Goal: Task Accomplishment & Management: Use online tool/utility

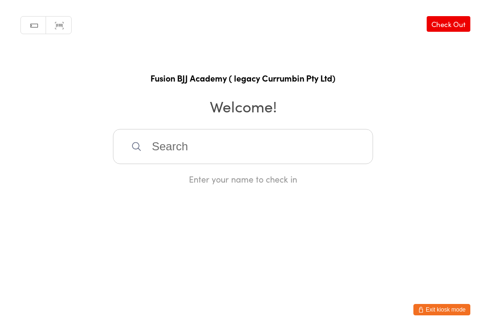
click at [152, 163] on input "search" at bounding box center [243, 146] width 260 height 35
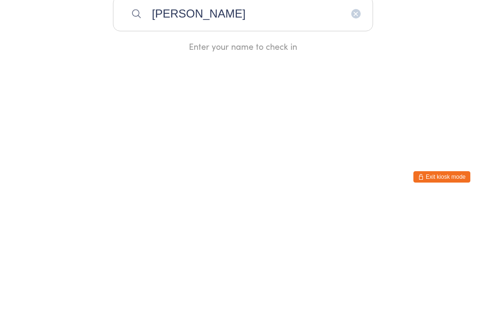
type input "[PERSON_NAME]"
click at [166, 171] on div "[PERSON_NAME]" at bounding box center [242, 177] width 243 height 13
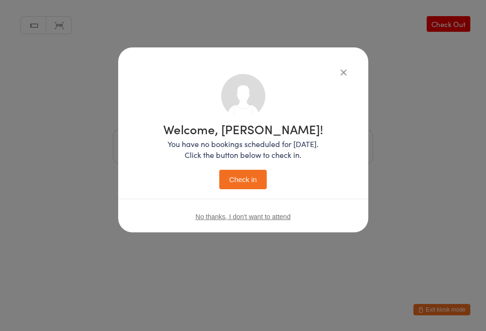
click at [228, 177] on button "Check in" at bounding box center [242, 179] width 47 height 19
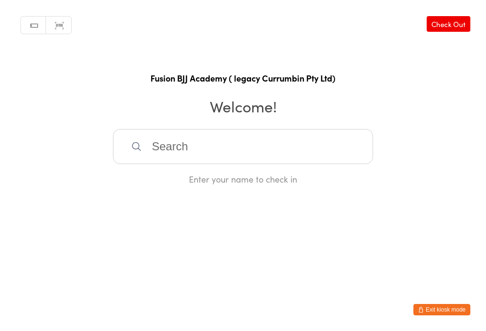
click at [272, 143] on input "search" at bounding box center [243, 146] width 260 height 35
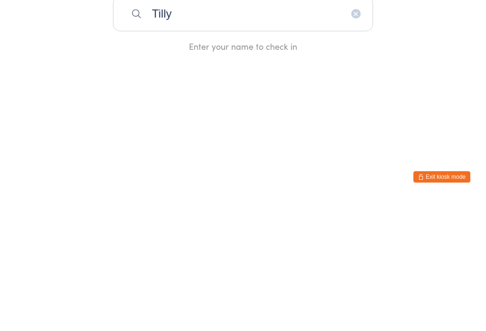
type input "Tilly"
click at [221, 171] on div "[PERSON_NAME]" at bounding box center [242, 177] width 243 height 13
click at [214, 173] on div "Enter your name to check in" at bounding box center [243, 179] width 260 height 12
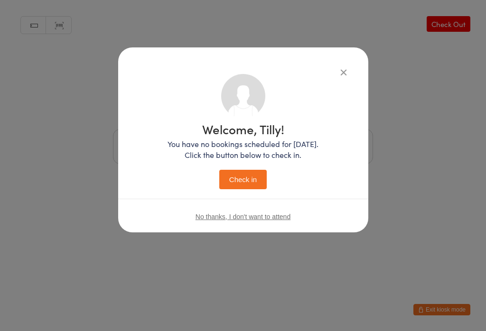
click at [247, 181] on button "Check in" at bounding box center [242, 179] width 47 height 19
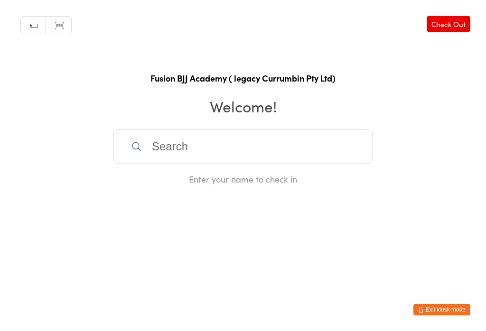
click at [127, 146] on input "search" at bounding box center [243, 146] width 260 height 35
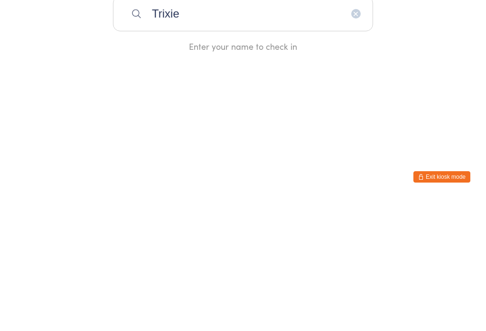
type input "Trixie"
click at [132, 171] on div "[PERSON_NAME]" at bounding box center [242, 177] width 243 height 13
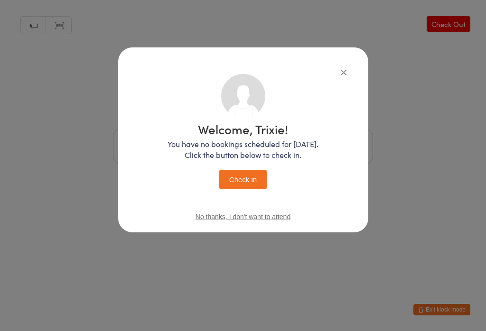
click at [238, 176] on button "Check in" at bounding box center [242, 179] width 47 height 19
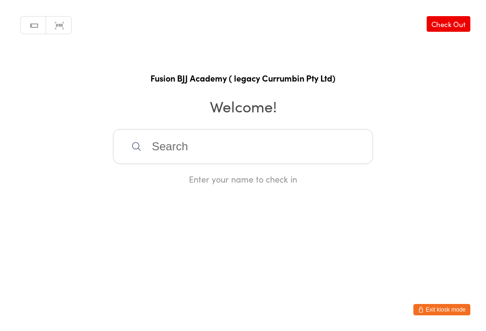
click at [35, 307] on html "You have now entered Kiosk Mode. Members will be able to check themselves in us…" at bounding box center [243, 165] width 486 height 331
click at [178, 156] on input "search" at bounding box center [243, 146] width 260 height 35
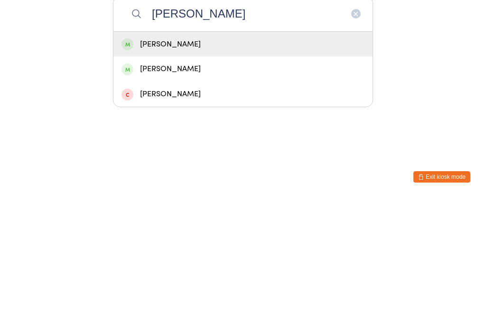
click at [147, 129] on input "[PERSON_NAME]" at bounding box center [243, 146] width 260 height 35
type input "[PERSON_NAME]"
click at [152, 171] on div "[PERSON_NAME]" at bounding box center [242, 177] width 243 height 13
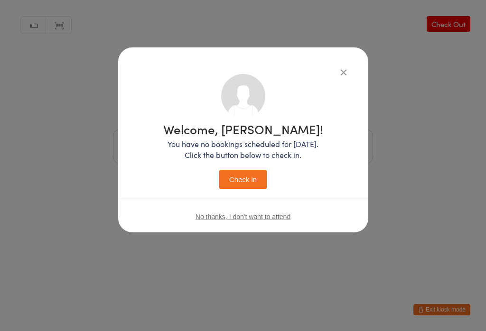
click at [257, 175] on button "Check in" at bounding box center [242, 179] width 47 height 19
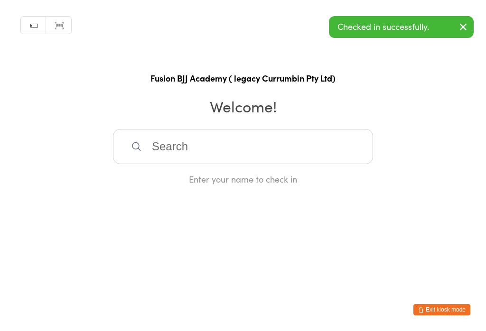
click at [284, 149] on input "search" at bounding box center [243, 146] width 260 height 35
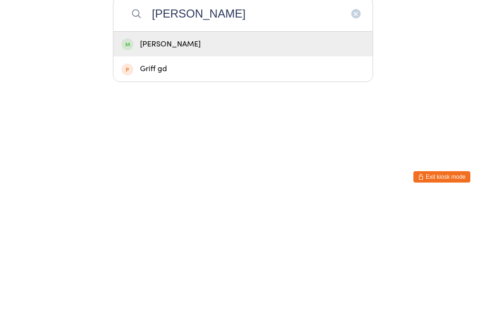
type input "[PERSON_NAME]"
click at [269, 171] on div "[PERSON_NAME]" at bounding box center [242, 177] width 243 height 13
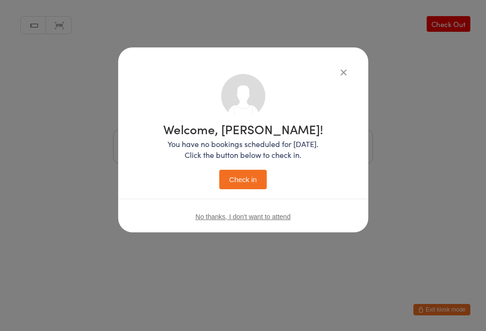
click at [244, 189] on button "Check in" at bounding box center [242, 179] width 47 height 19
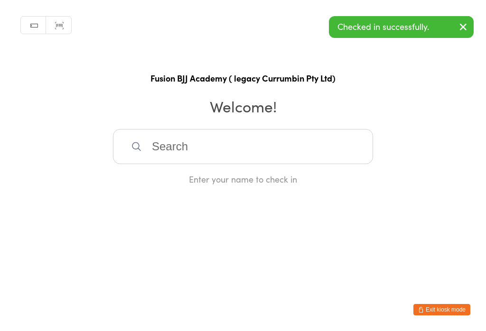
click at [152, 152] on input "search" at bounding box center [243, 146] width 260 height 35
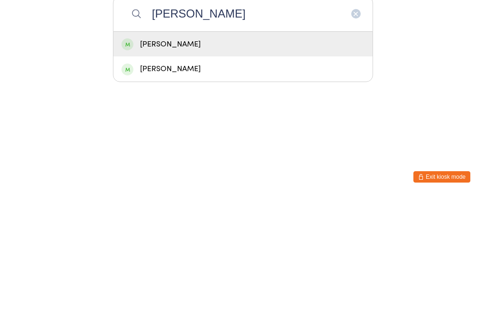
type input "[PERSON_NAME]"
click at [130, 171] on span at bounding box center [127, 177] width 12 height 12
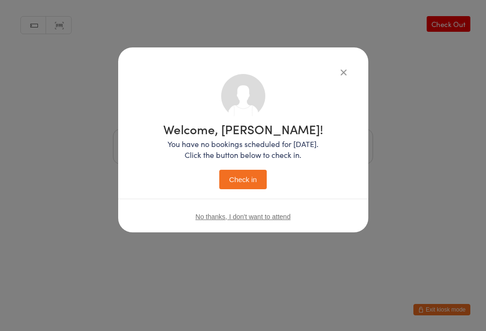
click at [241, 165] on div "Welcome, [PERSON_NAME]! You have no bookings scheduled for [DATE]. Click the bu…" at bounding box center [243, 156] width 160 height 66
click at [234, 179] on button "Check in" at bounding box center [242, 179] width 47 height 19
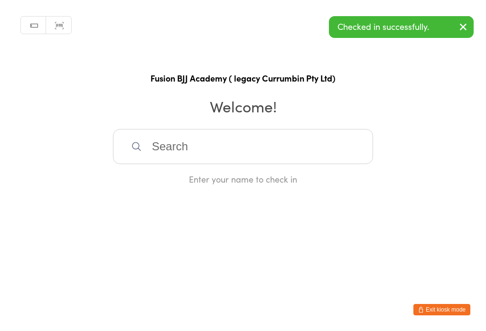
click at [194, 150] on input "search" at bounding box center [243, 146] width 260 height 35
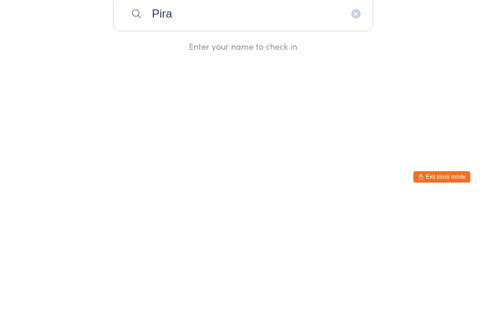
type input "Piran"
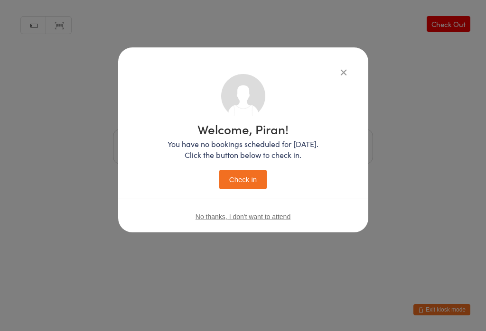
click at [236, 179] on button "Check in" at bounding box center [242, 179] width 47 height 19
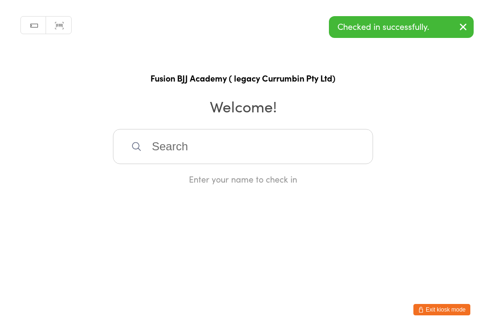
click at [151, 153] on input "search" at bounding box center [243, 146] width 260 height 35
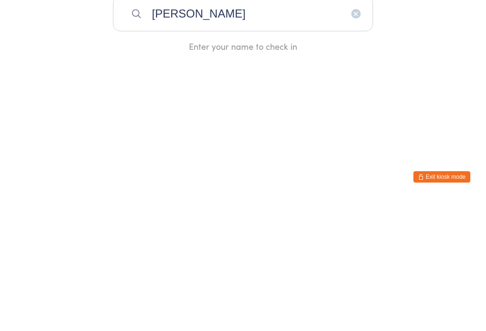
type input "[PERSON_NAME]"
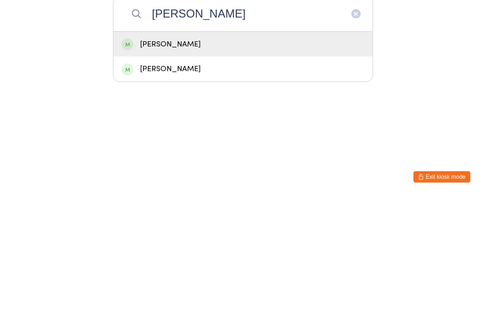
click at [141, 171] on div "[PERSON_NAME]" at bounding box center [242, 177] width 243 height 13
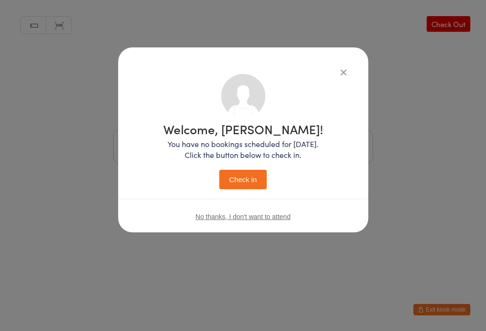
click at [241, 189] on button "Check in" at bounding box center [242, 179] width 47 height 19
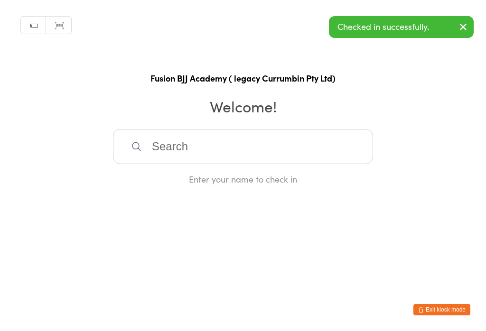
click at [293, 125] on div "Manual search Scanner input Check Out Fusion BJJ Academy ( legacy Currumbin Pty…" at bounding box center [243, 92] width 486 height 185
click at [248, 142] on input "search" at bounding box center [243, 146] width 260 height 35
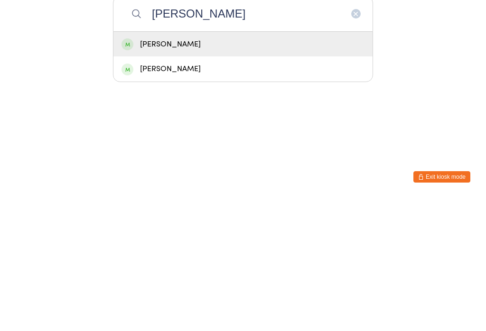
type input "[PERSON_NAME]"
click at [161, 171] on div "[PERSON_NAME]" at bounding box center [242, 177] width 243 height 13
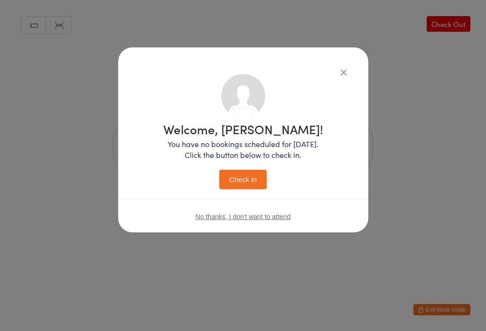
click at [244, 179] on button "Check in" at bounding box center [242, 179] width 47 height 19
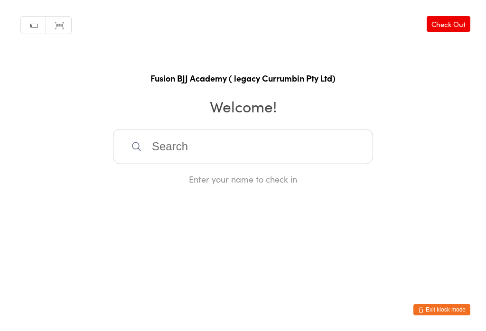
click at [305, 146] on input "search" at bounding box center [243, 146] width 260 height 35
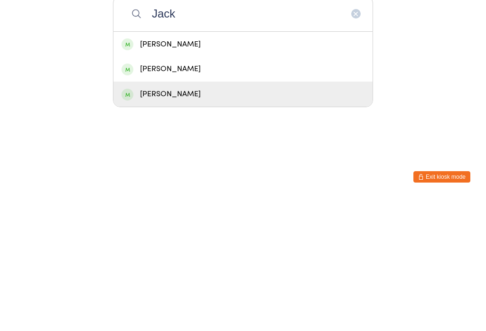
type input "Jack"
click at [183, 220] on div "[PERSON_NAME]" at bounding box center [242, 226] width 243 height 13
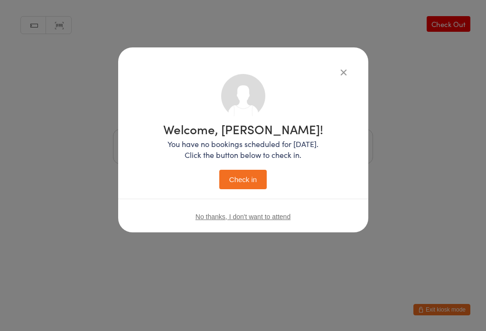
click at [251, 189] on button "Check in" at bounding box center [242, 179] width 47 height 19
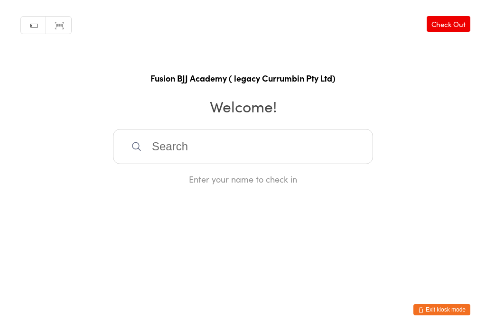
click at [203, 141] on input "search" at bounding box center [243, 146] width 260 height 35
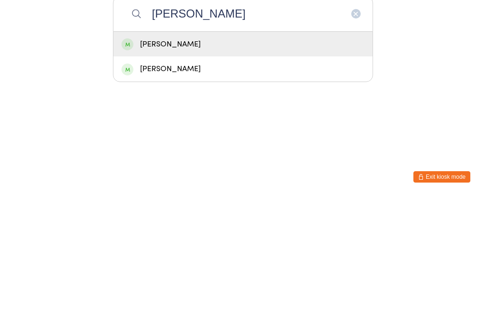
type input "[PERSON_NAME]"
click at [176, 171] on div "[PERSON_NAME]" at bounding box center [242, 177] width 243 height 13
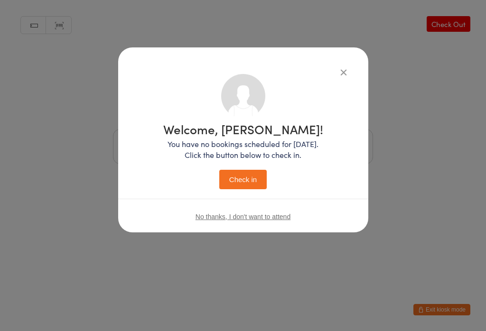
click at [249, 170] on button "Check in" at bounding box center [242, 179] width 47 height 19
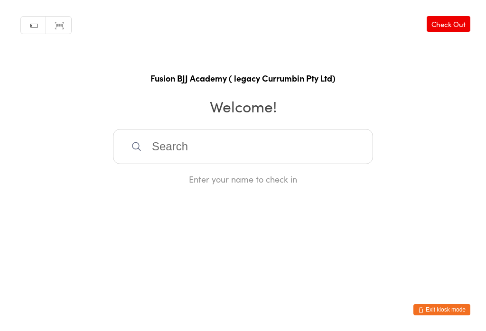
click at [215, 137] on input "search" at bounding box center [243, 146] width 260 height 35
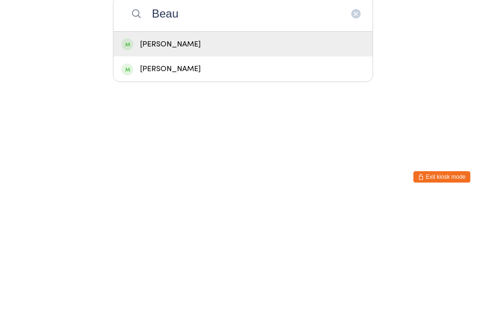
type input "Beau"
click at [172, 171] on div "[PERSON_NAME]" at bounding box center [242, 177] width 243 height 13
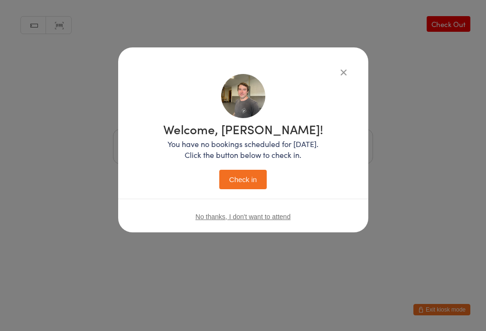
click at [245, 177] on button "Check in" at bounding box center [242, 179] width 47 height 19
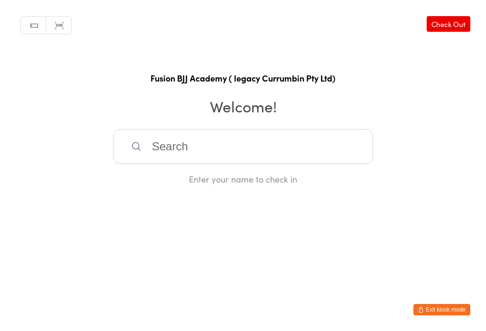
click at [153, 164] on input "search" at bounding box center [243, 146] width 260 height 35
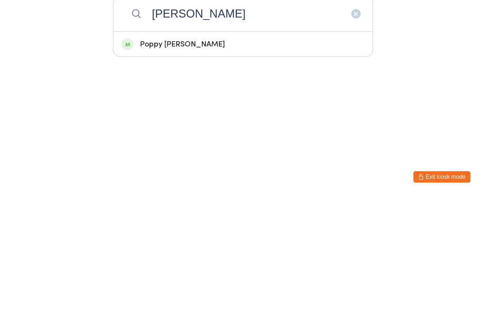
type input "[PERSON_NAME]"
click at [186, 171] on div "Poppy [PERSON_NAME]" at bounding box center [242, 177] width 243 height 13
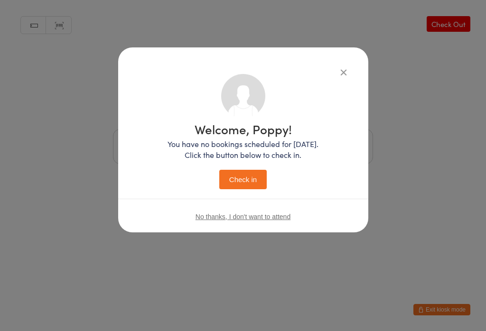
click at [245, 181] on button "Check in" at bounding box center [242, 179] width 47 height 19
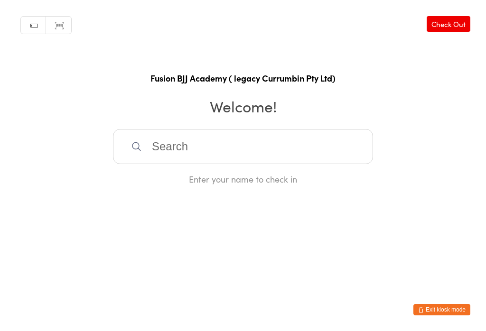
click at [297, 147] on input "search" at bounding box center [243, 146] width 260 height 35
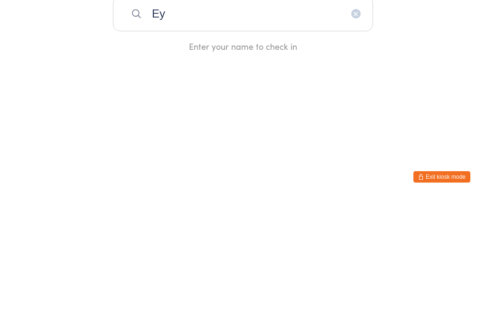
type input "E"
type input "Leyla"
click at [227, 165] on div "[PERSON_NAME]" at bounding box center [242, 177] width 259 height 25
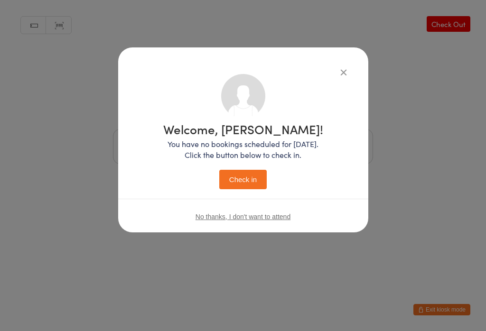
click at [254, 186] on button "Check in" at bounding box center [242, 179] width 47 height 19
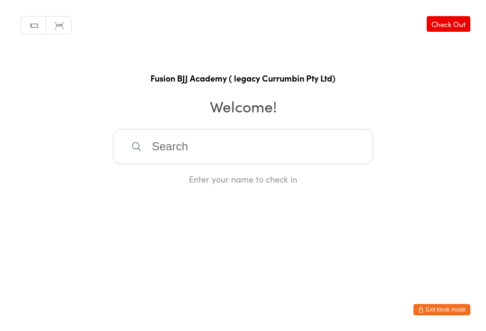
click at [169, 143] on input "search" at bounding box center [243, 146] width 260 height 35
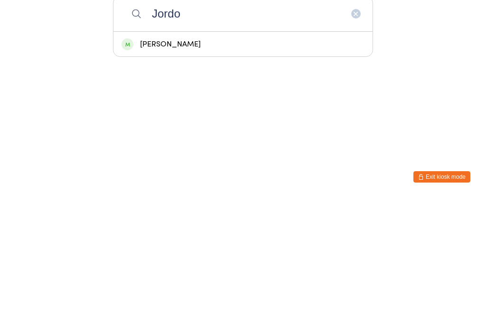
click at [199, 82] on html "You have now entered Kiosk Mode. Members will be able to check themselves in us…" at bounding box center [243, 165] width 486 height 331
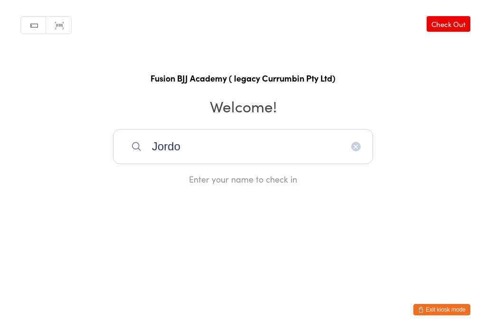
click at [218, 133] on input "Jordo" at bounding box center [243, 146] width 260 height 35
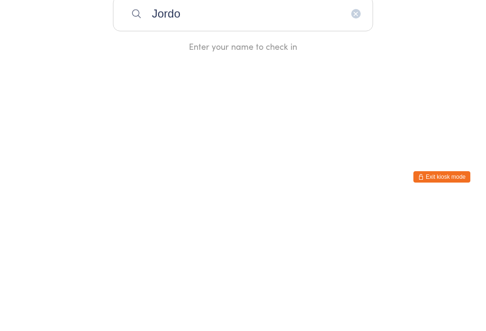
click at [205, 129] on input "Jordo" at bounding box center [243, 146] width 260 height 35
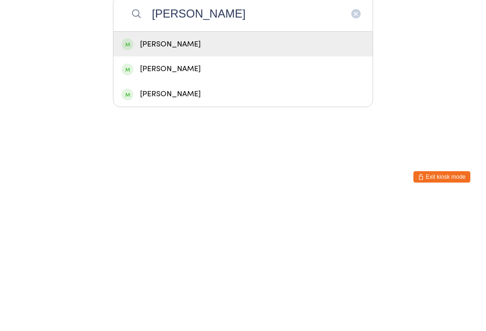
type input "[PERSON_NAME]"
click at [178, 171] on div "[PERSON_NAME]" at bounding box center [242, 177] width 243 height 13
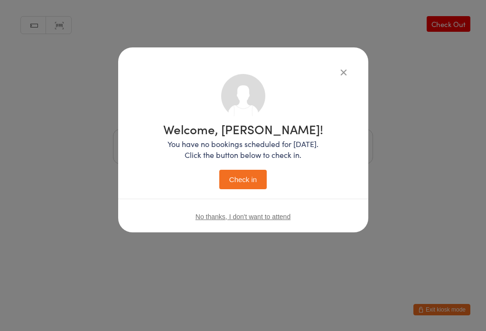
click at [239, 170] on button "Check in" at bounding box center [242, 179] width 47 height 19
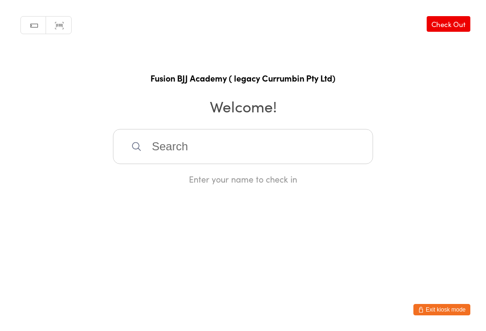
click at [165, 154] on input "search" at bounding box center [243, 146] width 260 height 35
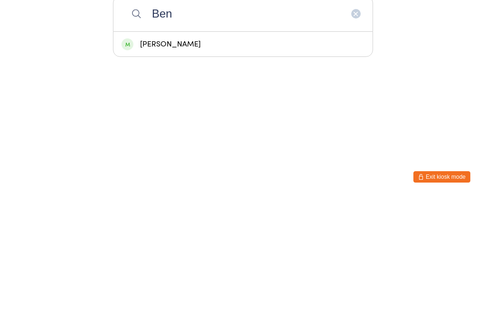
type input "Ben"
click at [161, 171] on div "[PERSON_NAME]" at bounding box center [242, 177] width 243 height 13
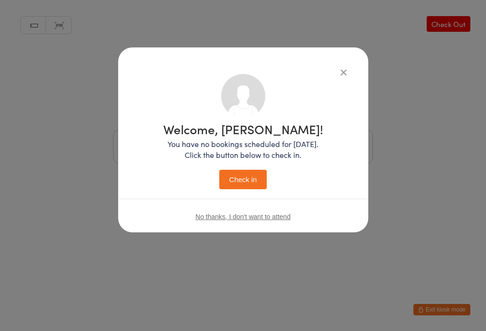
click at [238, 178] on button "Check in" at bounding box center [242, 179] width 47 height 19
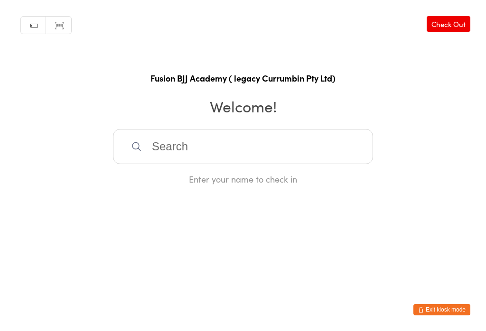
click at [213, 138] on input "search" at bounding box center [243, 146] width 260 height 35
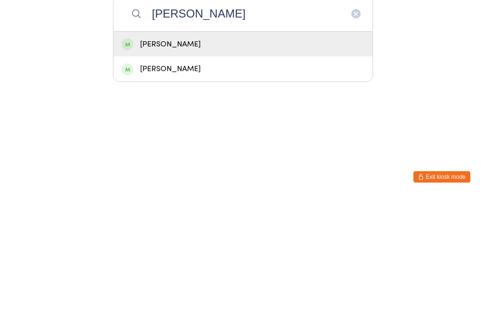
type input "[PERSON_NAME]"
click at [197, 171] on div "[PERSON_NAME]" at bounding box center [242, 177] width 243 height 13
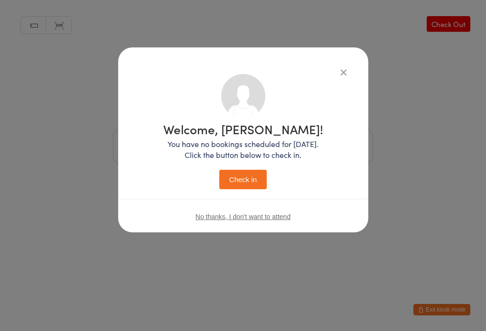
click at [246, 180] on button "Check in" at bounding box center [242, 179] width 47 height 19
